Goal: Communication & Community: Answer question/provide support

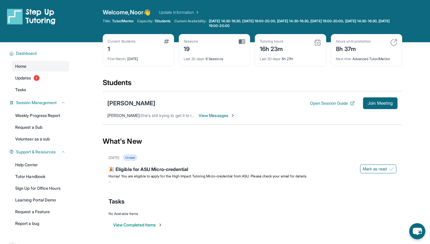
click at [214, 114] on span "View Messages" at bounding box center [217, 115] width 37 height 6
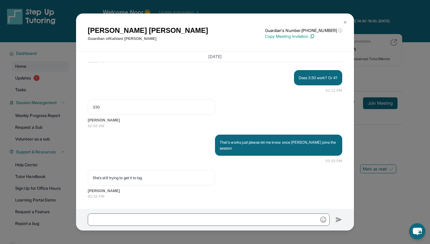
scroll to position [12425, 0]
drag, startPoint x: 220, startPoint y: 118, endPoint x: 248, endPoint y: 121, distance: 28.6
copy p "Hi [PERSON_NAME]! Does"
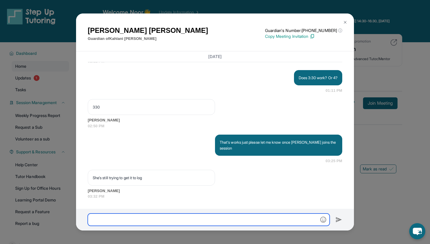
click at [211, 218] on input "text" at bounding box center [209, 219] width 242 height 12
paste input "**********"
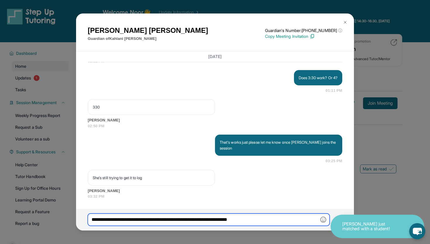
type input "**********"
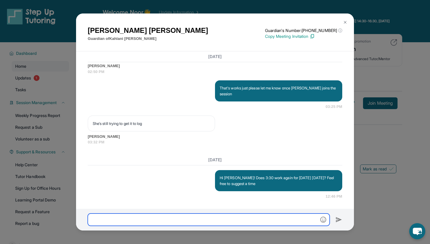
scroll to position [12523, 0]
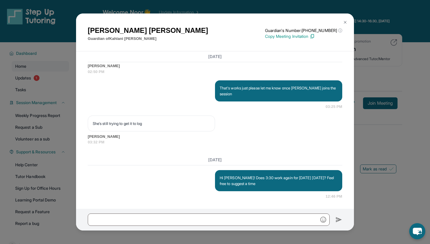
click at [214, 39] on div "Does 3:30 work? Or 4? 01:11 PM" at bounding box center [215, 27] width 255 height 23
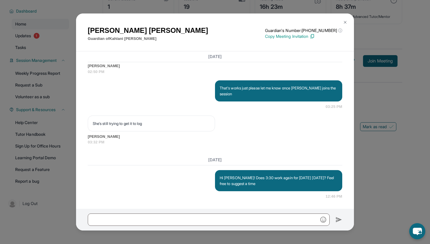
click at [214, 24] on img at bounding box center [345, 22] width 5 height 5
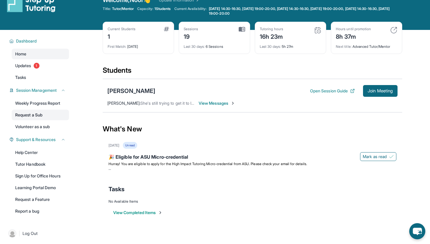
scroll to position [13, 0]
